Goal: Task Accomplishment & Management: Manage account settings

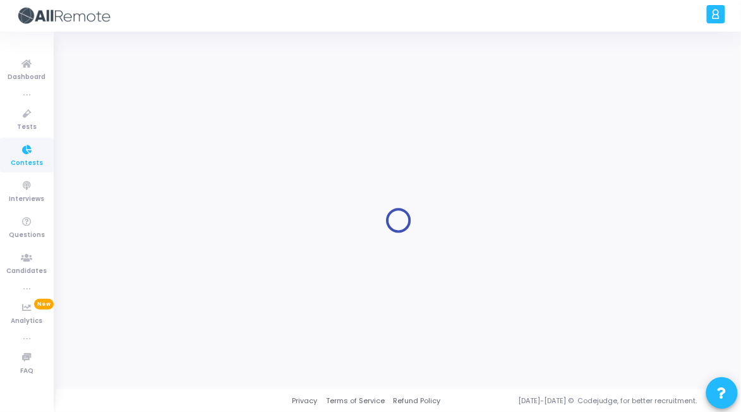
type input "Software Engineer Intern"
type input "[DATE] 2:00 PM"
type input "[DATE] 11:59 PM"
type input "1"
type input "30"
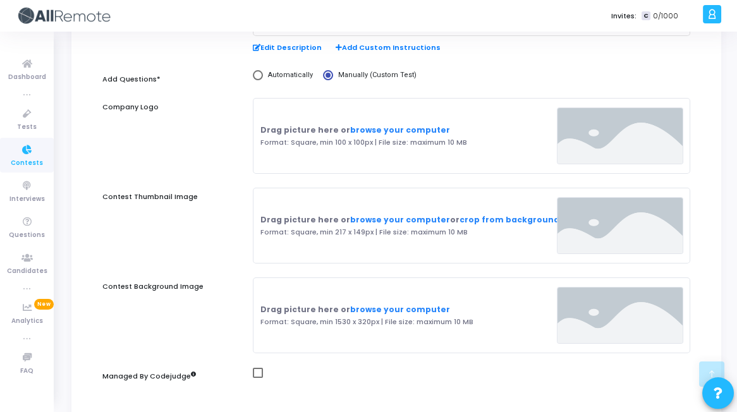
scroll to position [267, 0]
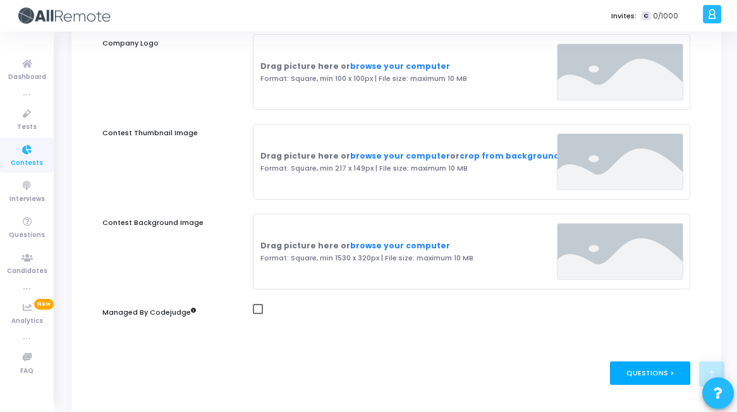
click at [662, 375] on div "Questions >" at bounding box center [650, 372] width 80 height 23
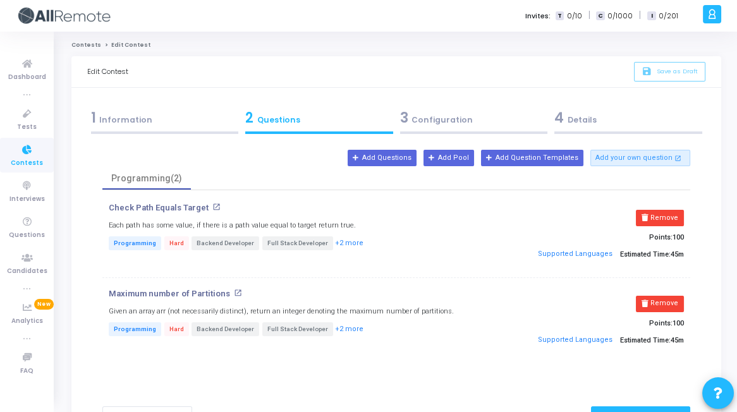
scroll to position [84, 0]
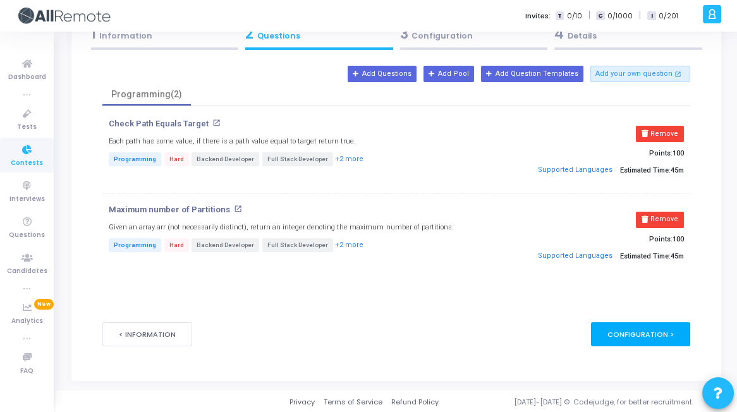
click at [651, 334] on div "Configuration >" at bounding box center [640, 333] width 99 height 23
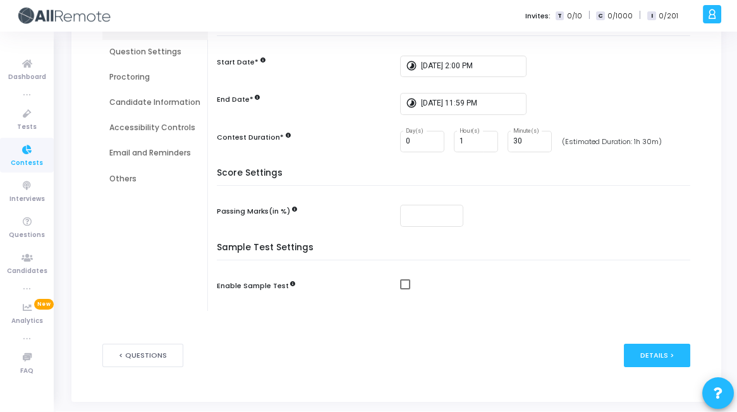
scroll to position [159, 0]
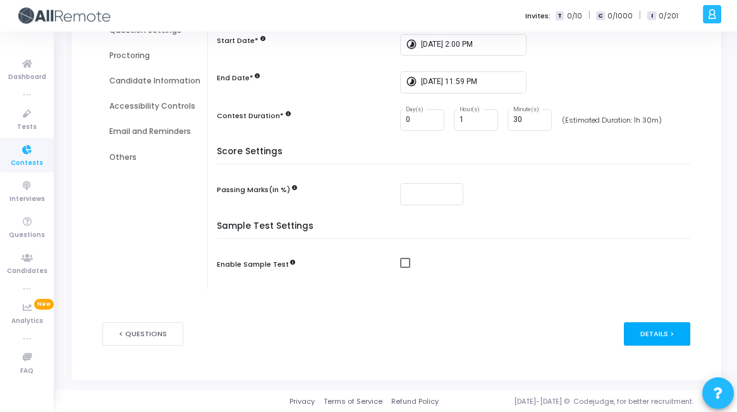
click at [651, 343] on div "Details >" at bounding box center [657, 333] width 66 height 23
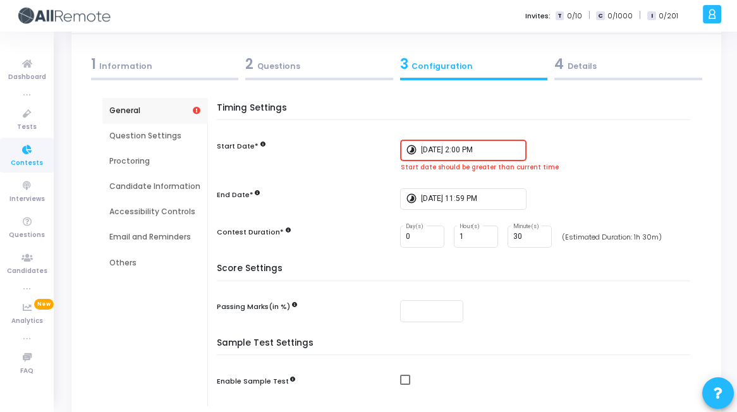
scroll to position [0, 0]
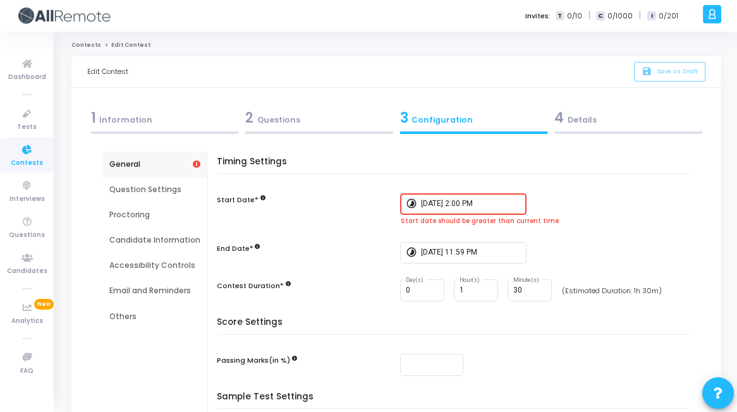
click at [437, 205] on input "[DATE] 2:00 PM" at bounding box center [471, 204] width 101 height 9
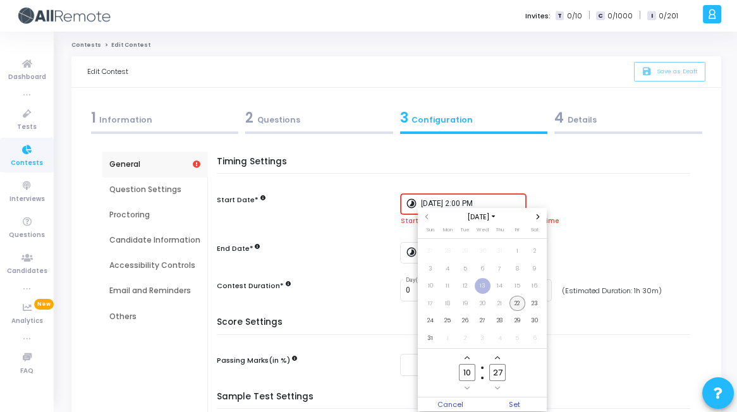
click at [518, 303] on span "22" at bounding box center [517, 304] width 16 height 16
click at [517, 406] on span "Set" at bounding box center [514, 405] width 64 height 14
type input "[DATE] 10:27 AM"
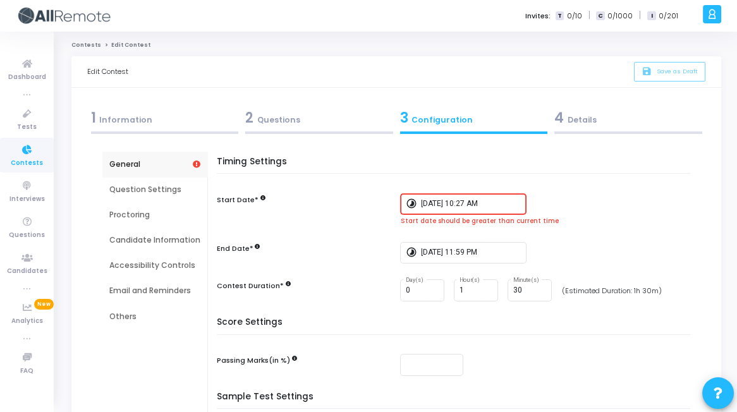
scroll to position [171, 0]
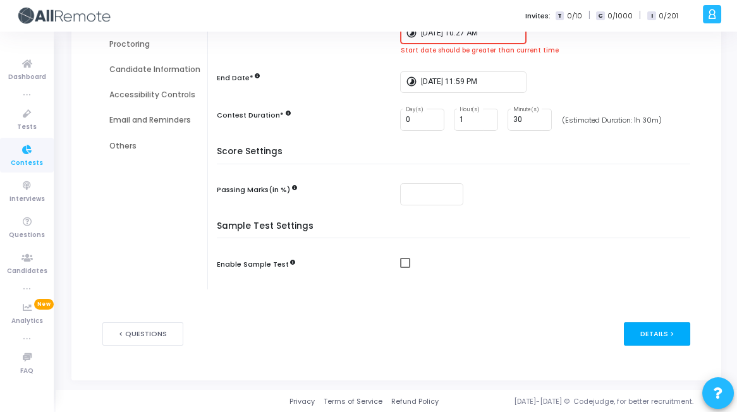
click at [664, 341] on div "Details >" at bounding box center [657, 333] width 66 height 23
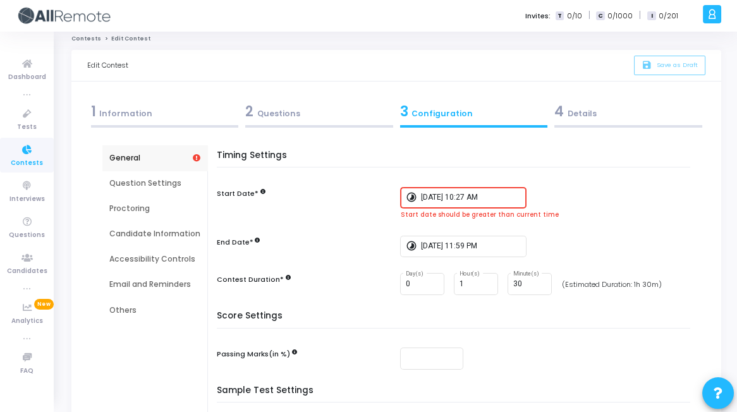
scroll to position [0, 0]
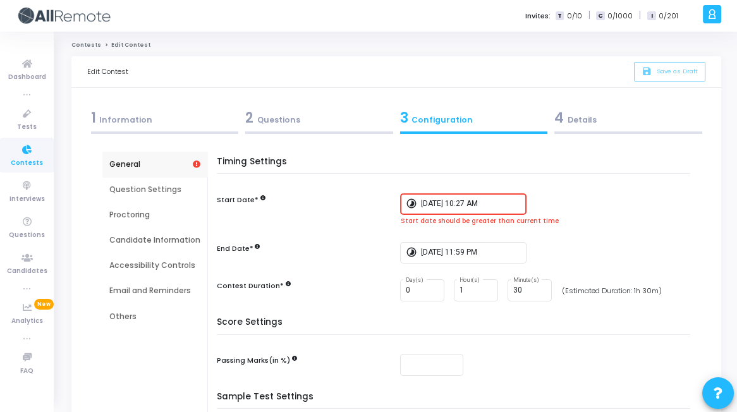
click at [483, 207] on input "[DATE] 10:27 AM" at bounding box center [471, 204] width 101 height 9
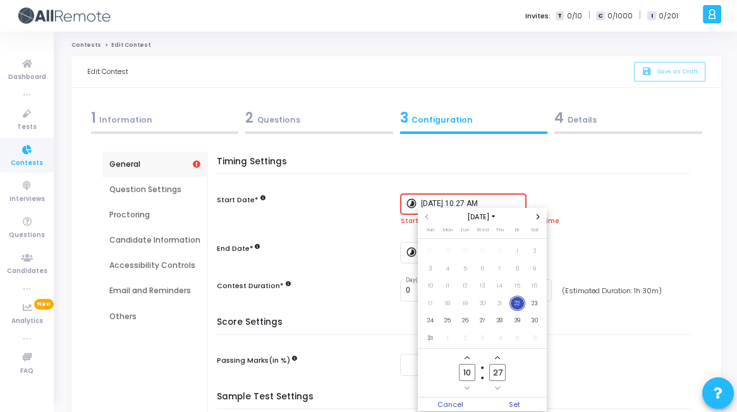
click at [499, 358] on icon "Add a minute" at bounding box center [497, 357] width 5 height 3
type input "30"
click at [518, 405] on span "Set" at bounding box center [514, 405] width 64 height 14
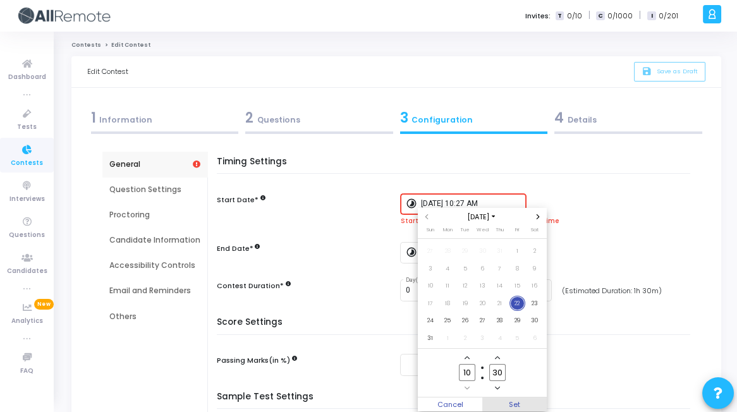
type input "[DATE] 10:30 AM"
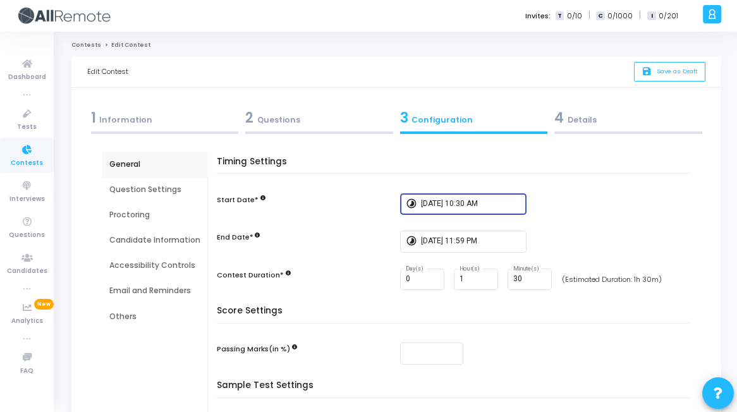
scroll to position [159, 0]
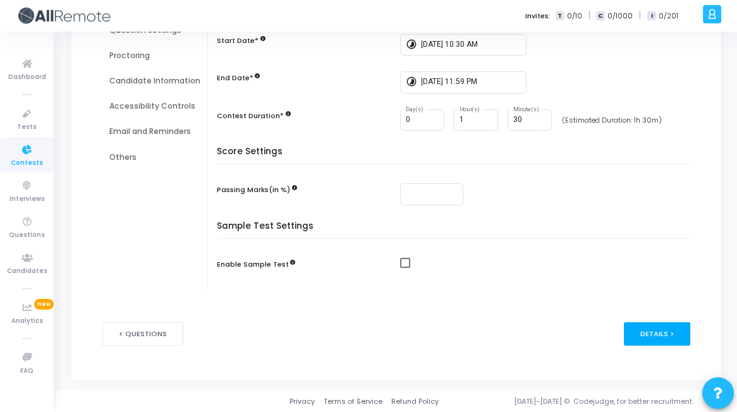
click at [655, 333] on div "Details >" at bounding box center [657, 333] width 66 height 23
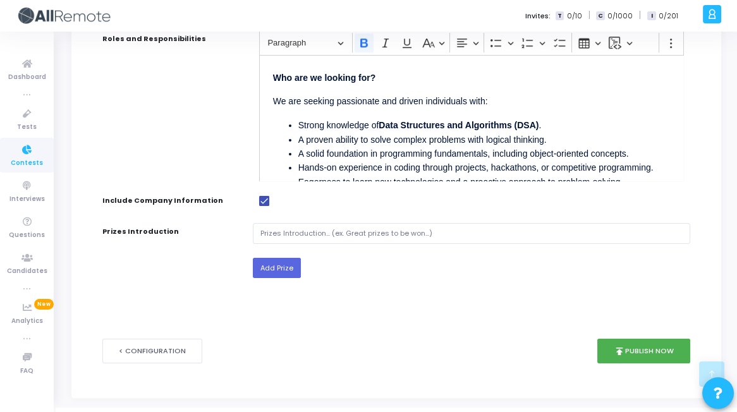
scroll to position [633, 0]
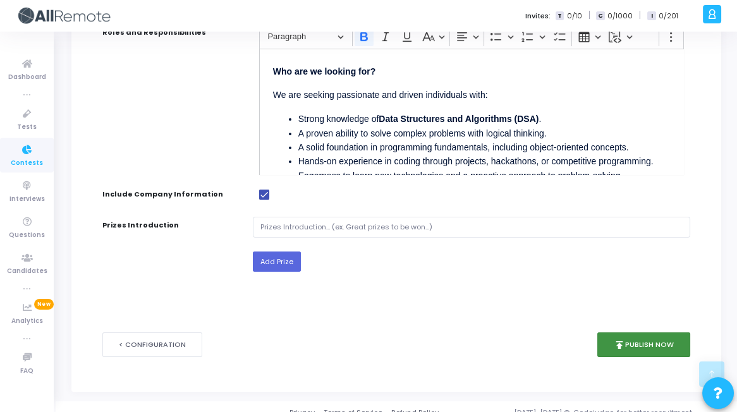
click at [652, 337] on button "publish Publish Now" at bounding box center [643, 344] width 93 height 25
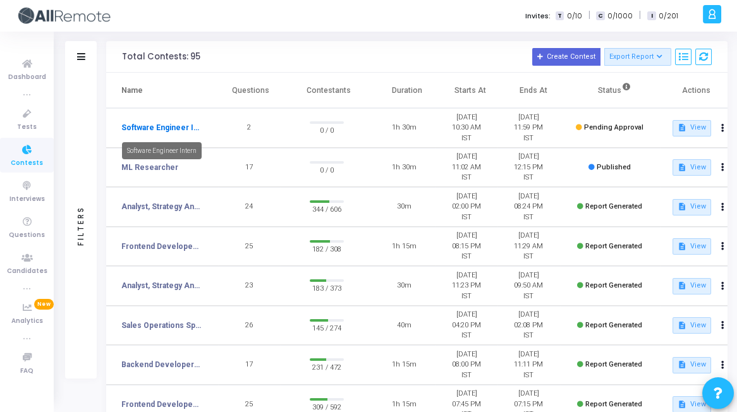
click at [171, 126] on link "Software Engineer Intern" at bounding box center [161, 127] width 80 height 11
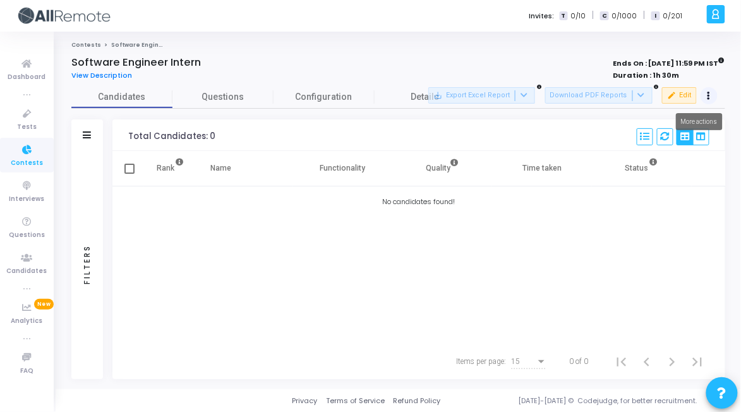
click at [712, 97] on button at bounding box center [710, 96] width 18 height 18
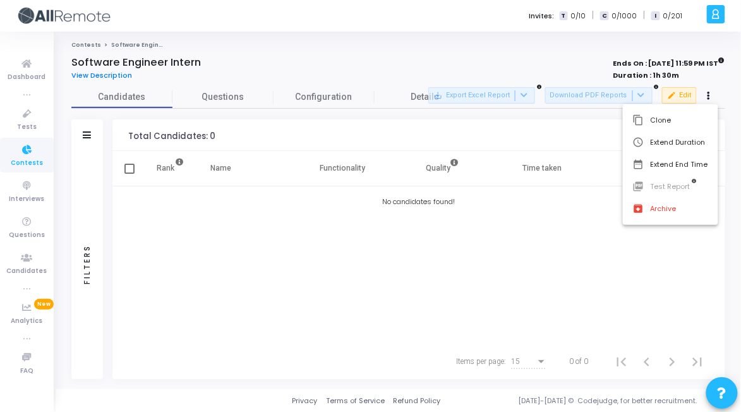
click at [668, 267] on div at bounding box center [370, 206] width 741 height 412
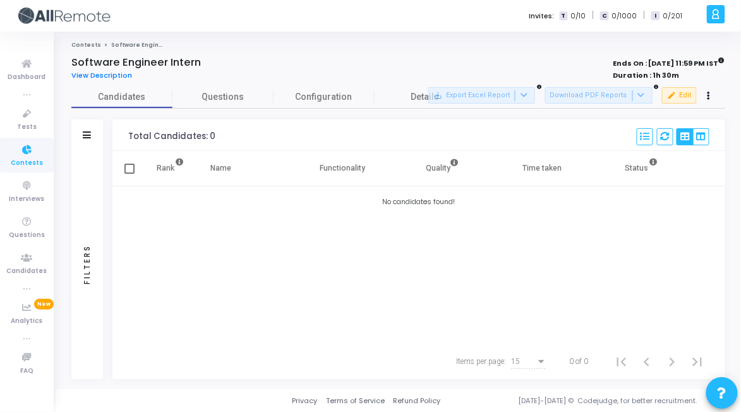
click at [702, 102] on div at bounding box center [710, 96] width 18 height 18
click at [712, 101] on button at bounding box center [710, 96] width 18 height 18
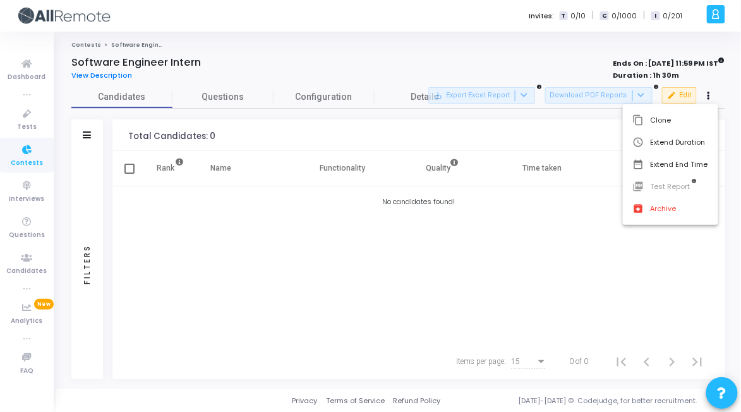
click at [492, 219] on div at bounding box center [370, 206] width 741 height 412
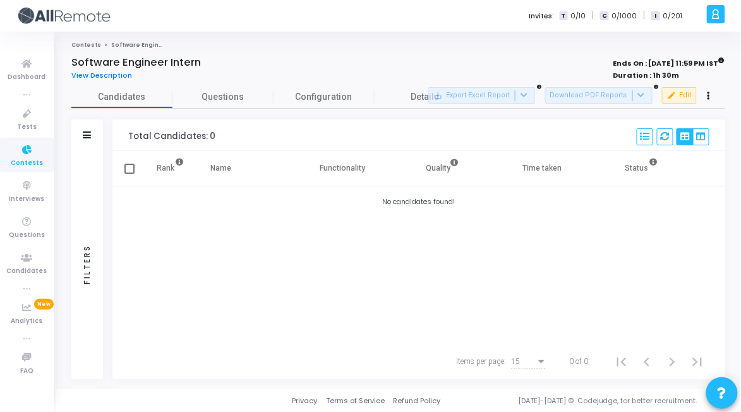
click at [32, 151] on icon at bounding box center [27, 150] width 27 height 16
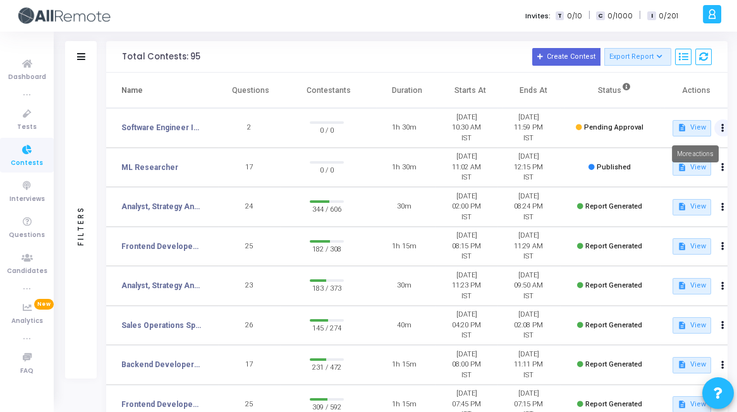
click at [724, 131] on button at bounding box center [723, 128] width 18 height 18
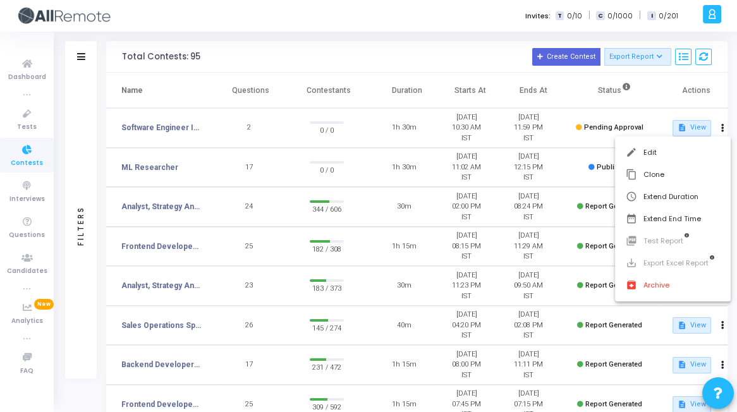
click at [179, 129] on div at bounding box center [368, 206] width 737 height 412
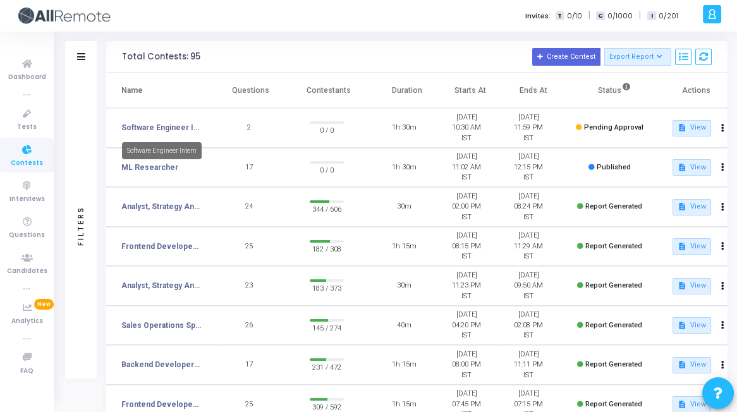
click at [179, 129] on link "Software Engineer Intern" at bounding box center [161, 127] width 80 height 11
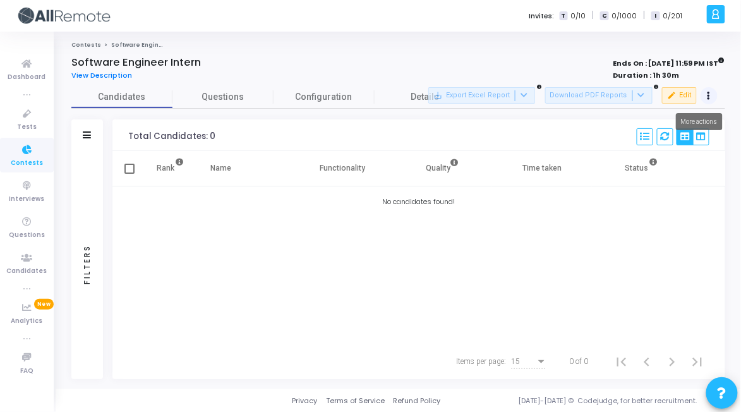
click at [710, 94] on icon at bounding box center [709, 96] width 3 height 6
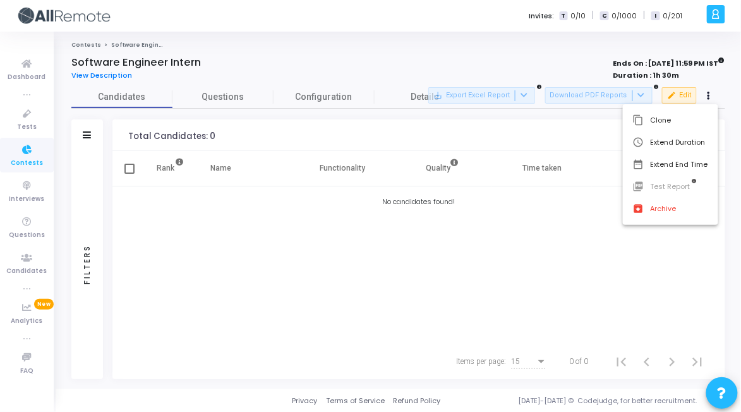
click at [346, 52] on div at bounding box center [370, 206] width 741 height 412
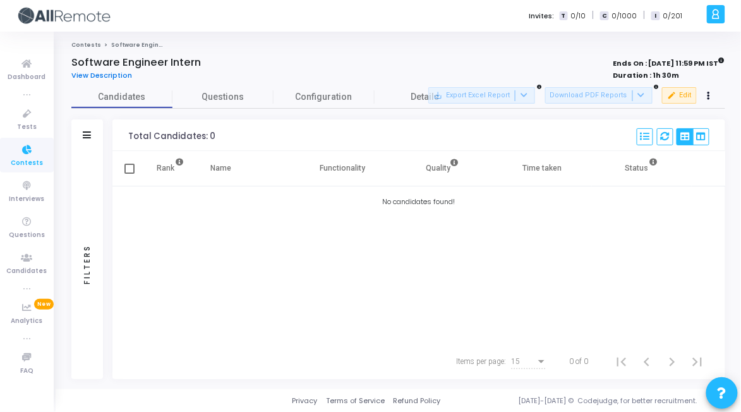
click at [111, 76] on span "View Description" at bounding box center [101, 75] width 61 height 10
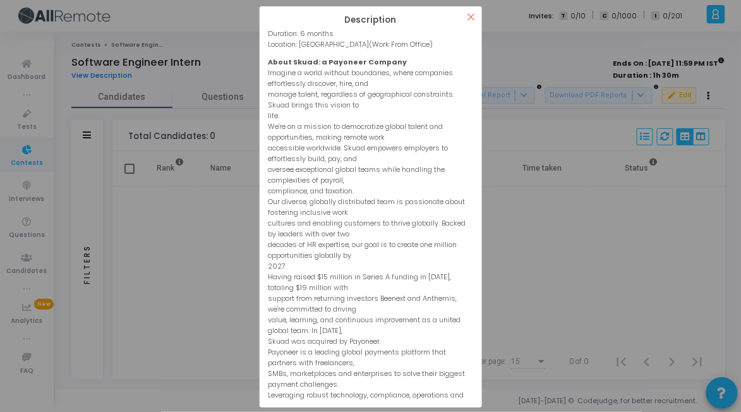
click at [474, 16] on button "×" at bounding box center [471, 16] width 21 height 21
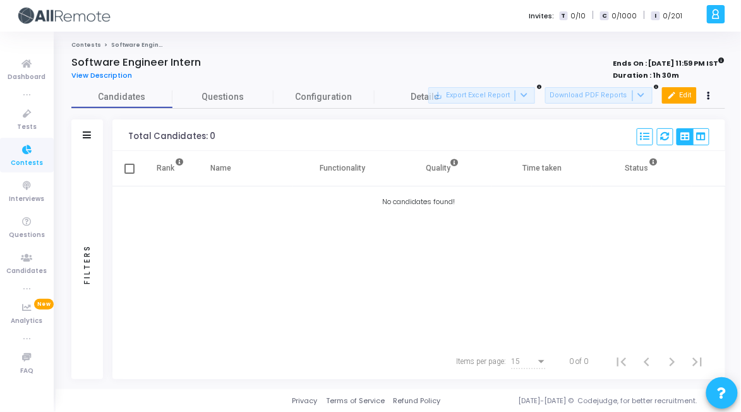
click at [688, 98] on button "edit Edit" at bounding box center [679, 95] width 35 height 16
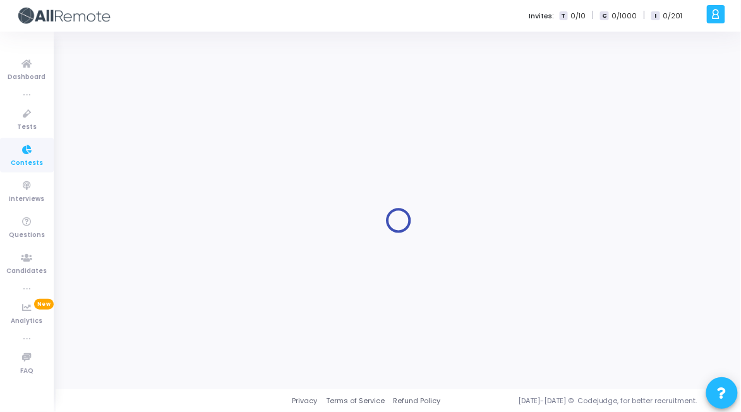
type input "Software Engineer Intern"
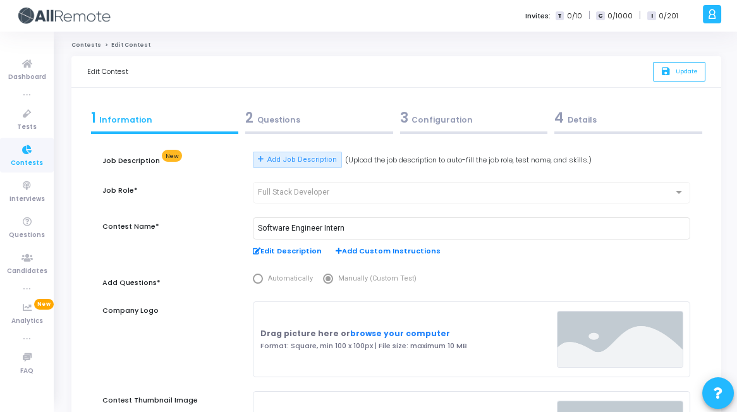
click at [276, 107] on div "2 Questions" at bounding box center [319, 117] width 148 height 21
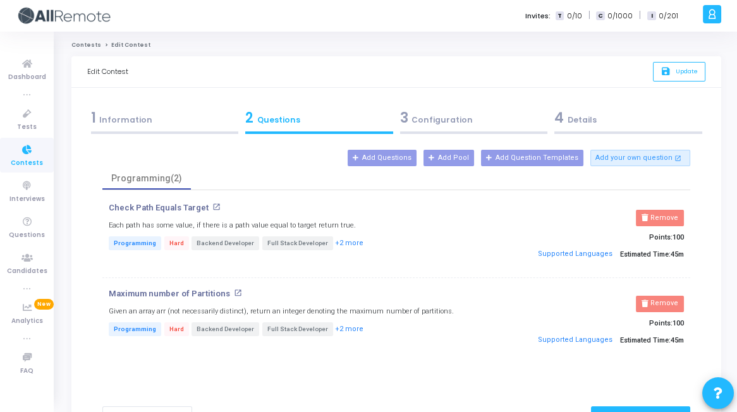
click at [432, 120] on div "3 Configuration" at bounding box center [474, 117] width 148 height 21
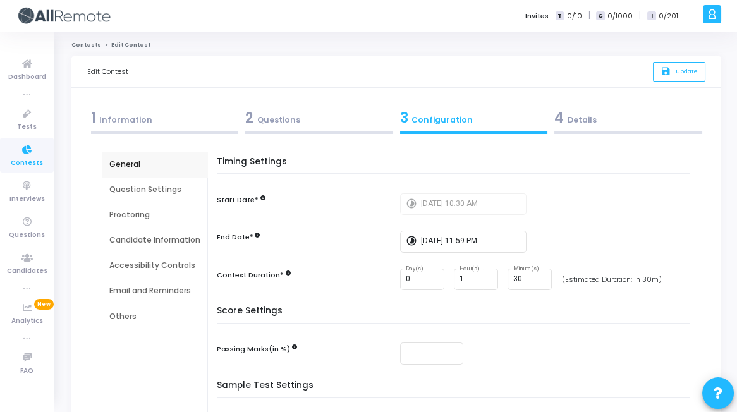
click at [576, 122] on div "4 Details" at bounding box center [628, 117] width 148 height 21
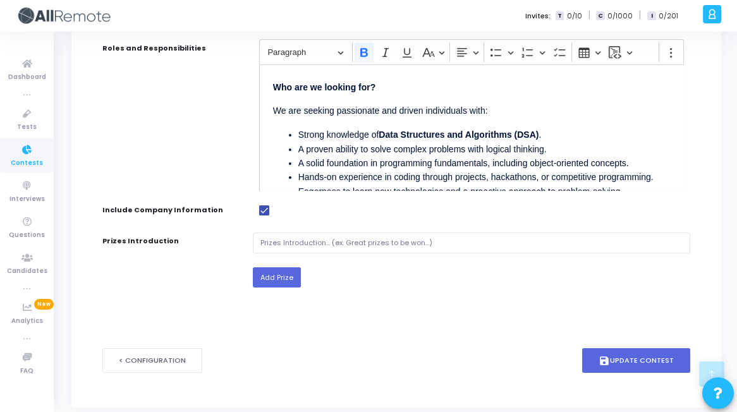
scroll to position [617, 0]
click at [628, 348] on button "save Update Contest" at bounding box center [636, 360] width 108 height 25
